Goal: Navigation & Orientation: Find specific page/section

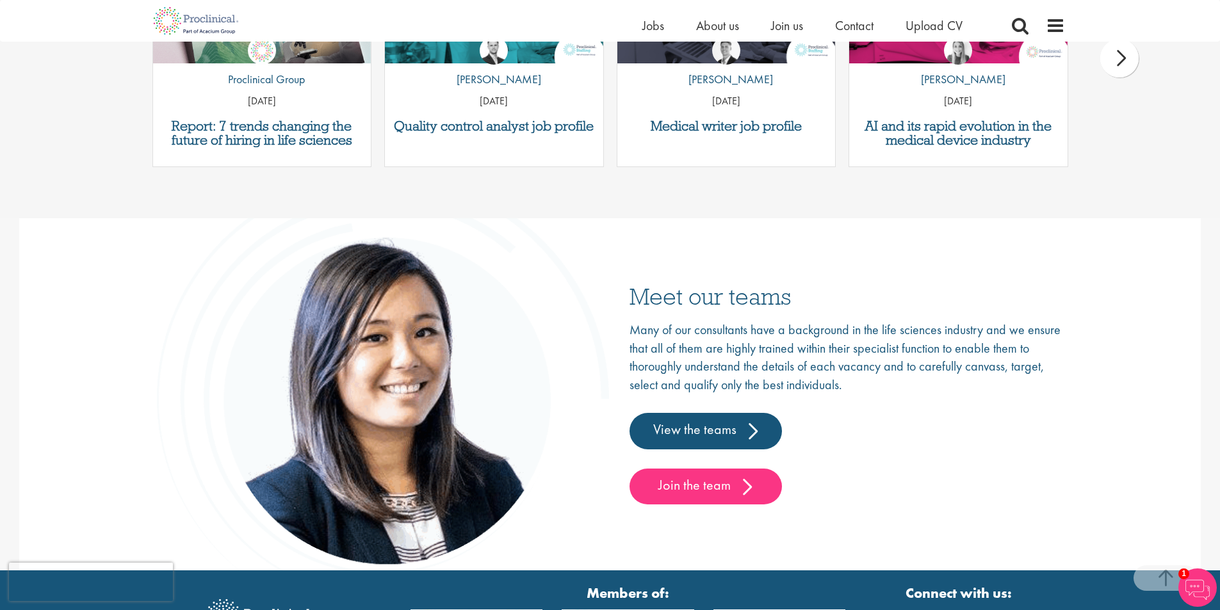
scroll to position [1921, 0]
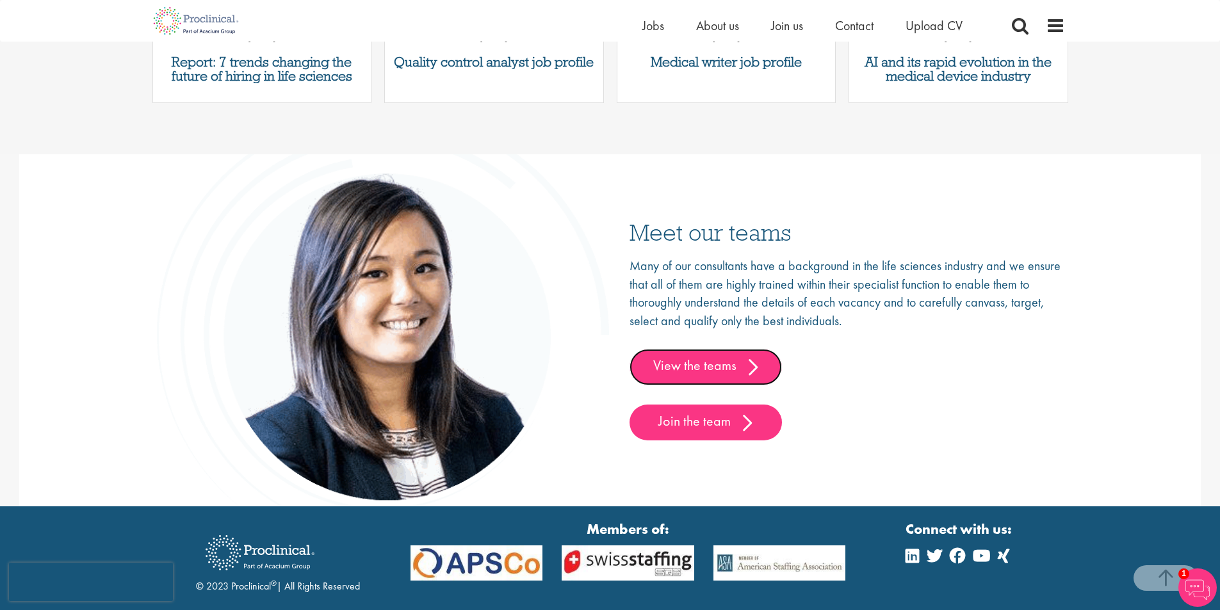
click at [688, 367] on link "View the teams" at bounding box center [705, 367] width 152 height 36
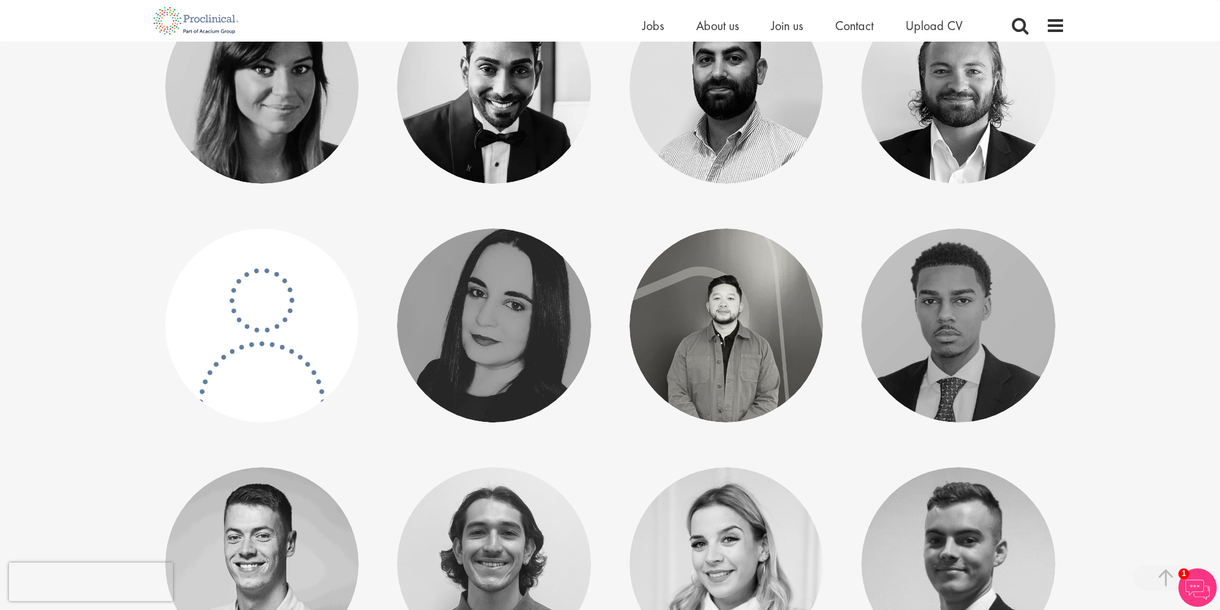
scroll to position [2241, 0]
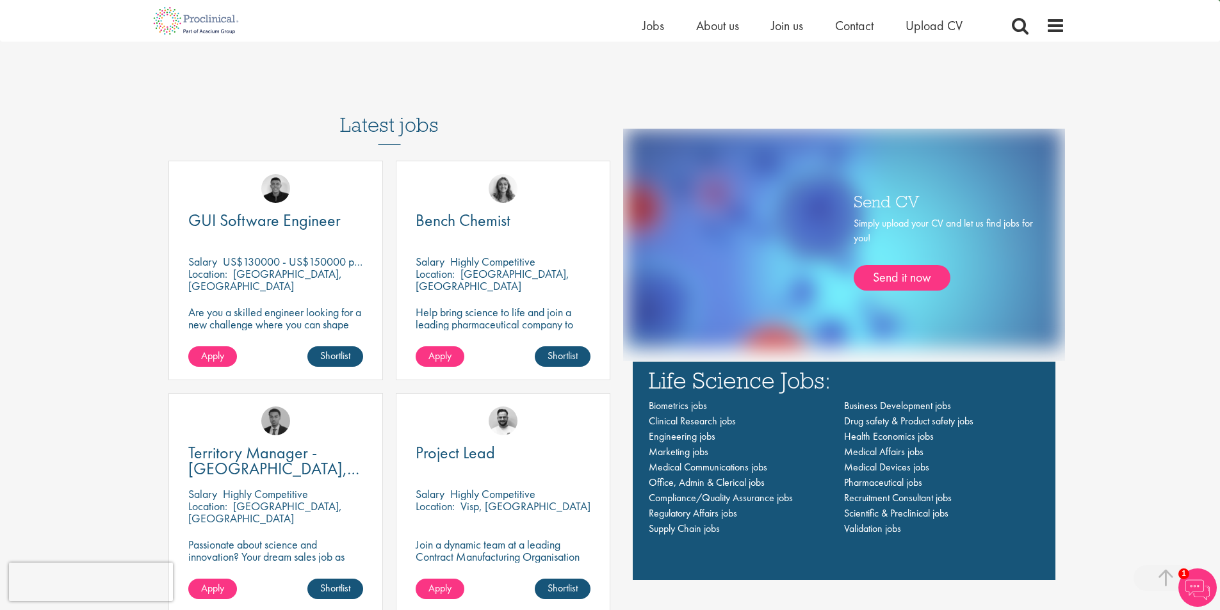
scroll to position [768, 0]
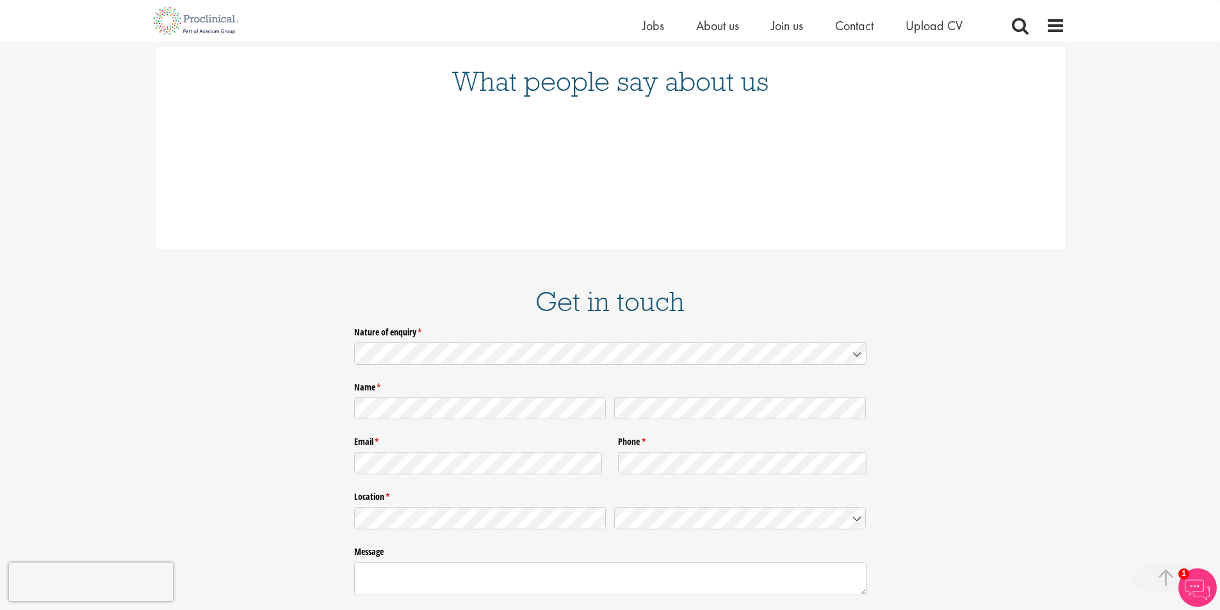
scroll to position [1665, 0]
